Goal: Navigation & Orientation: Find specific page/section

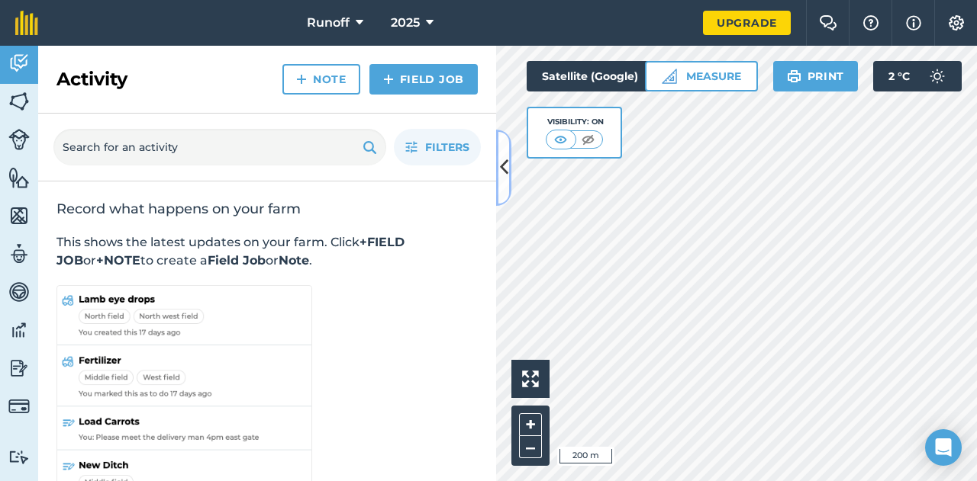
click at [507, 179] on icon at bounding box center [504, 167] width 8 height 27
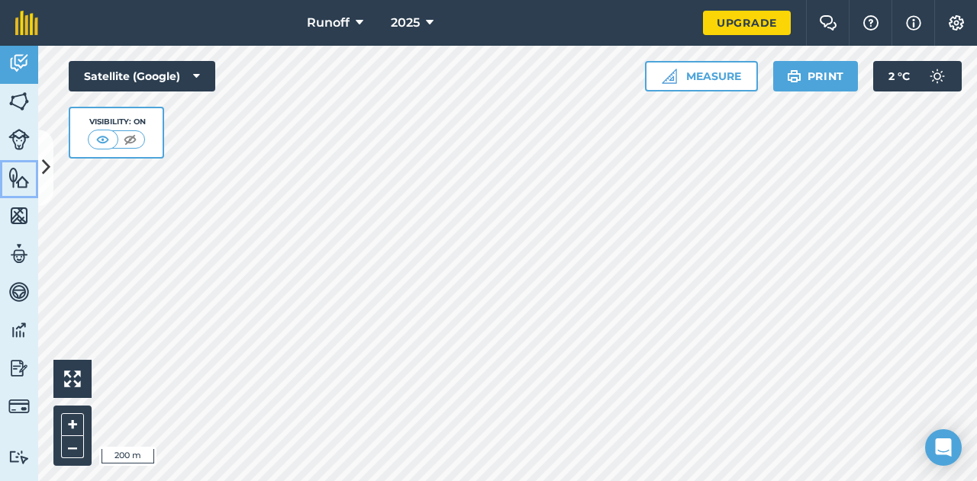
click at [13, 188] on link "Features" at bounding box center [19, 179] width 38 height 38
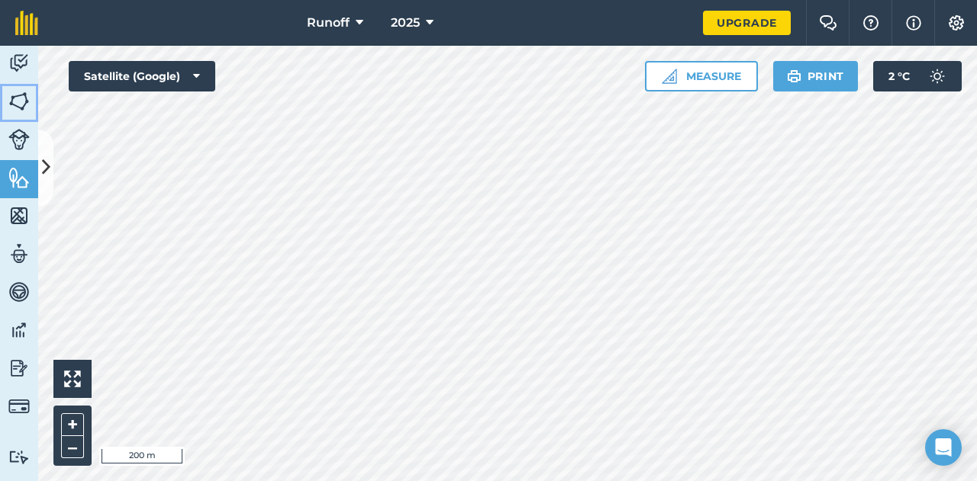
click at [14, 102] on img at bounding box center [18, 101] width 21 height 23
click at [792, 72] on img at bounding box center [794, 76] width 14 height 18
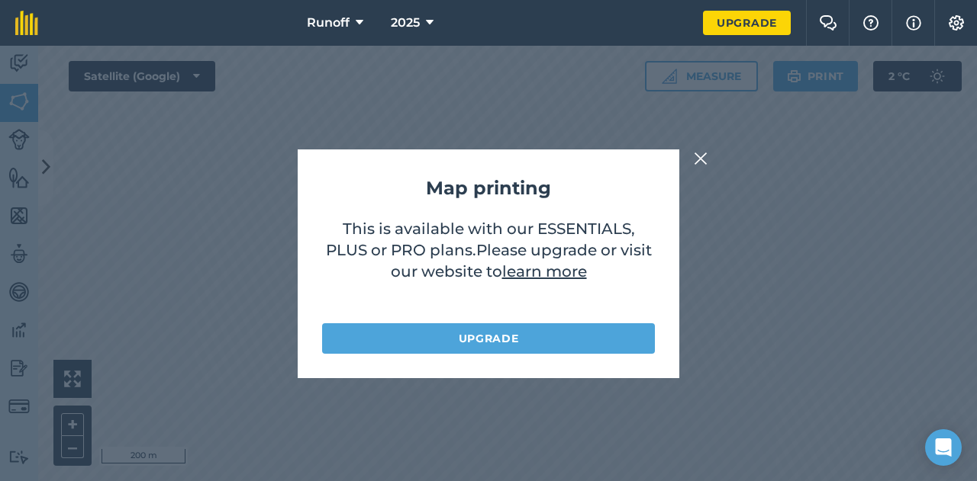
click at [700, 161] on img at bounding box center [701, 159] width 14 height 18
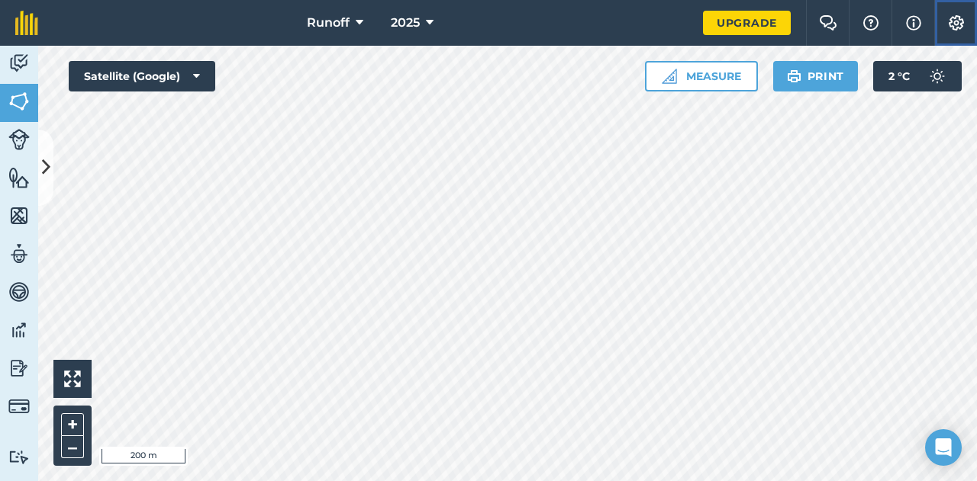
click at [958, 21] on img at bounding box center [956, 22] width 18 height 15
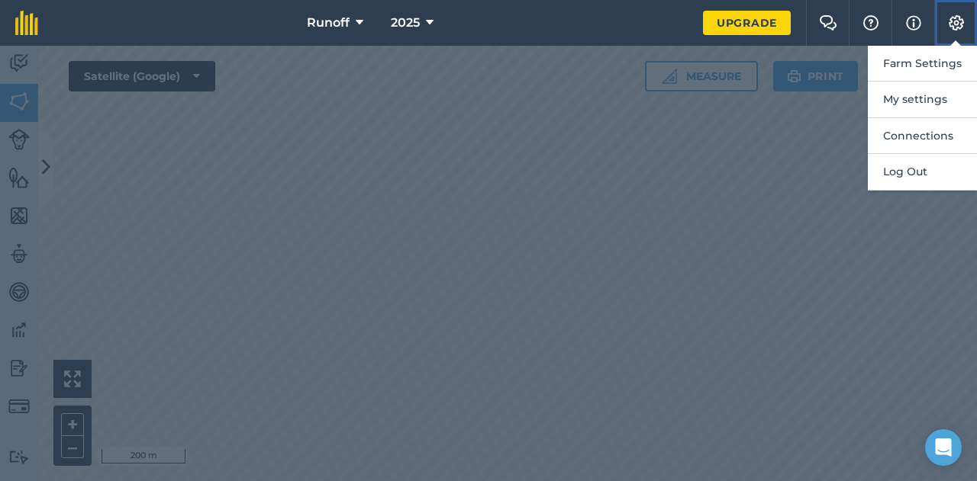
click at [958, 21] on img at bounding box center [956, 22] width 18 height 15
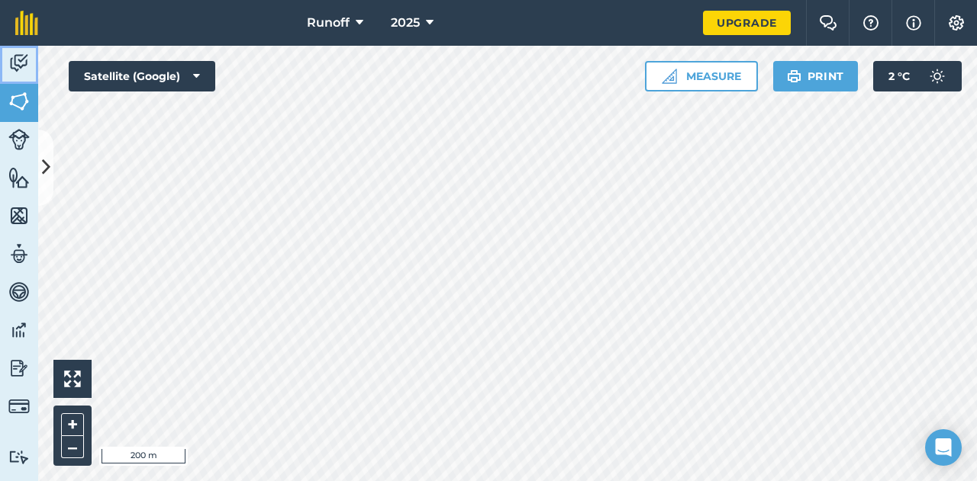
click at [30, 77] on link "Activity" at bounding box center [19, 65] width 38 height 38
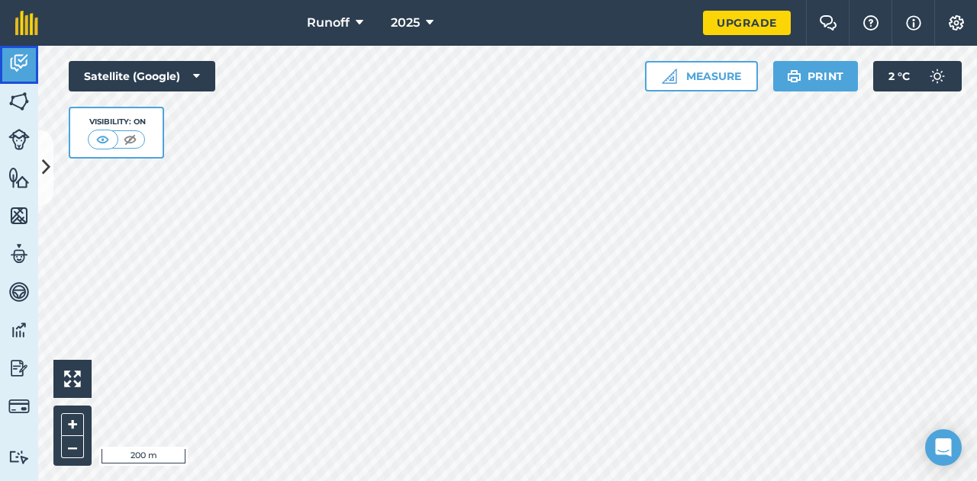
click at [30, 77] on link "Activity" at bounding box center [19, 65] width 38 height 38
click at [16, 96] on img at bounding box center [18, 101] width 21 height 23
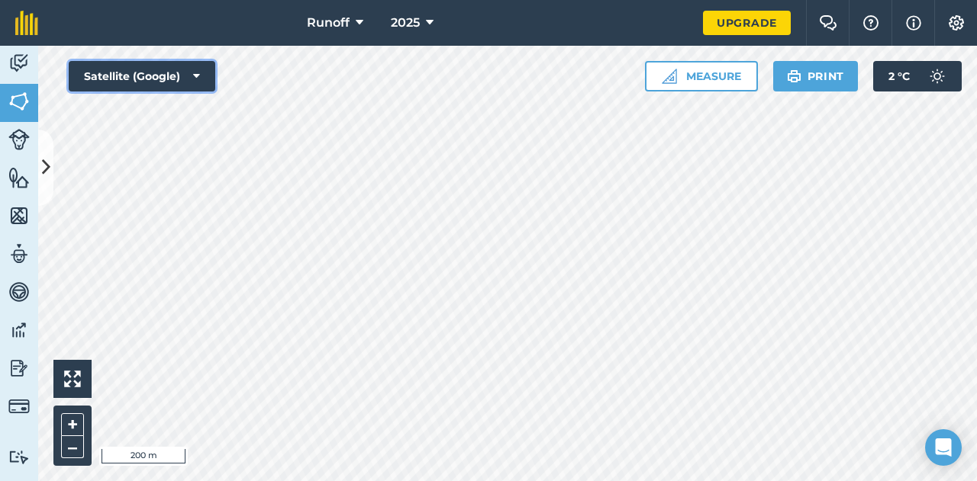
click at [196, 79] on icon at bounding box center [196, 76] width 7 height 15
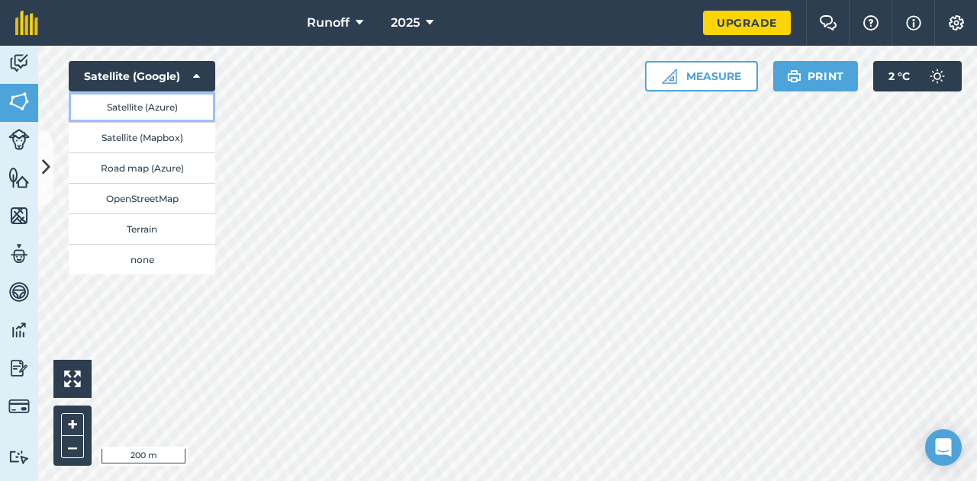
click at [186, 108] on button "Satellite (Azure)" at bounding box center [142, 107] width 147 height 31
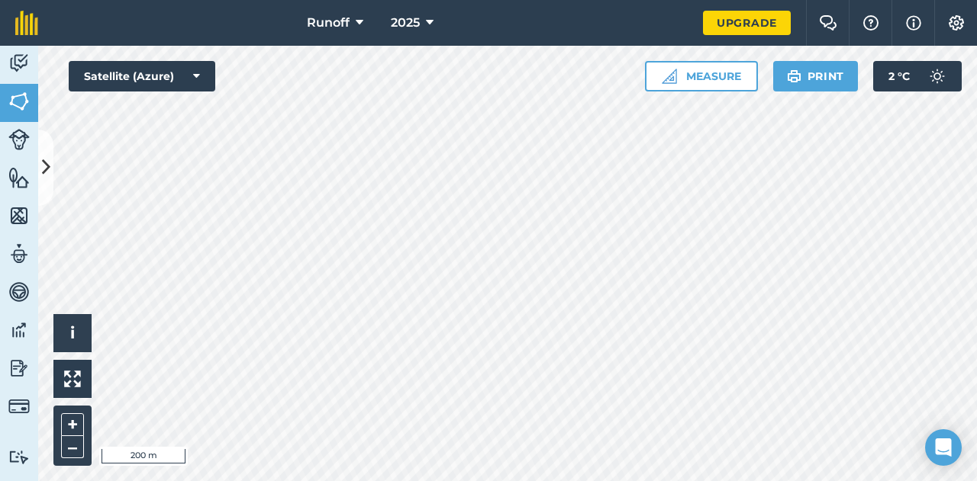
click at [282, 31] on div "Runoff 2025 Upgrade Farm Chat Help Info Settings Map printing is not available …" at bounding box center [488, 240] width 977 height 481
click at [80, 333] on button "i" at bounding box center [72, 333] width 38 height 38
click at [80, 334] on button "›" at bounding box center [72, 333] width 38 height 38
